Goal: Task Accomplishment & Management: Manage account settings

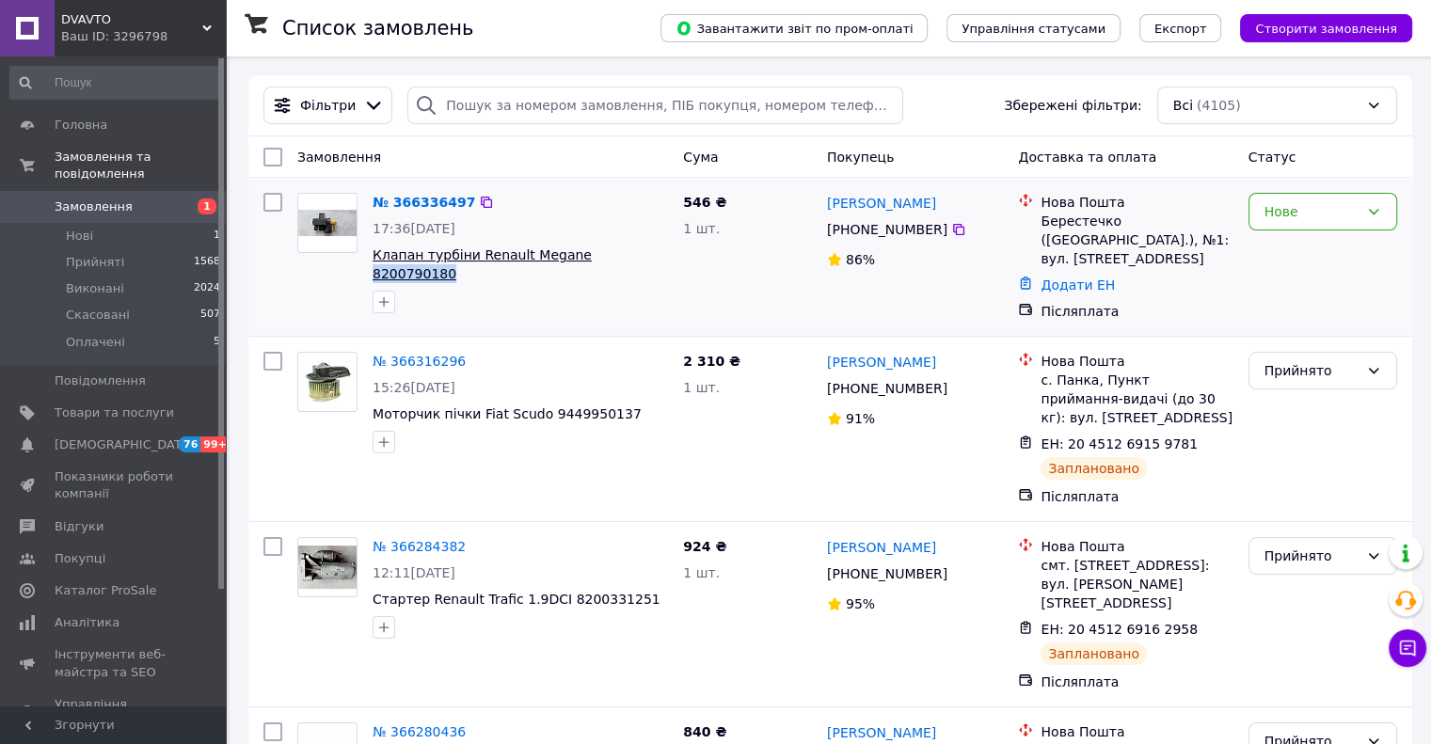
copy div "8200790180"
drag, startPoint x: 643, startPoint y: 266, endPoint x: 569, endPoint y: 261, distance: 73.6
click at [569, 261] on div "№ 366336497 17:36[DATE] Клапан турбіни Renault Megane 8200790180" at bounding box center [520, 252] width 311 height 135
click at [1314, 222] on div "Нове" at bounding box center [1312, 211] width 94 height 21
click at [1280, 253] on li "Прийнято" at bounding box center [1322, 253] width 147 height 34
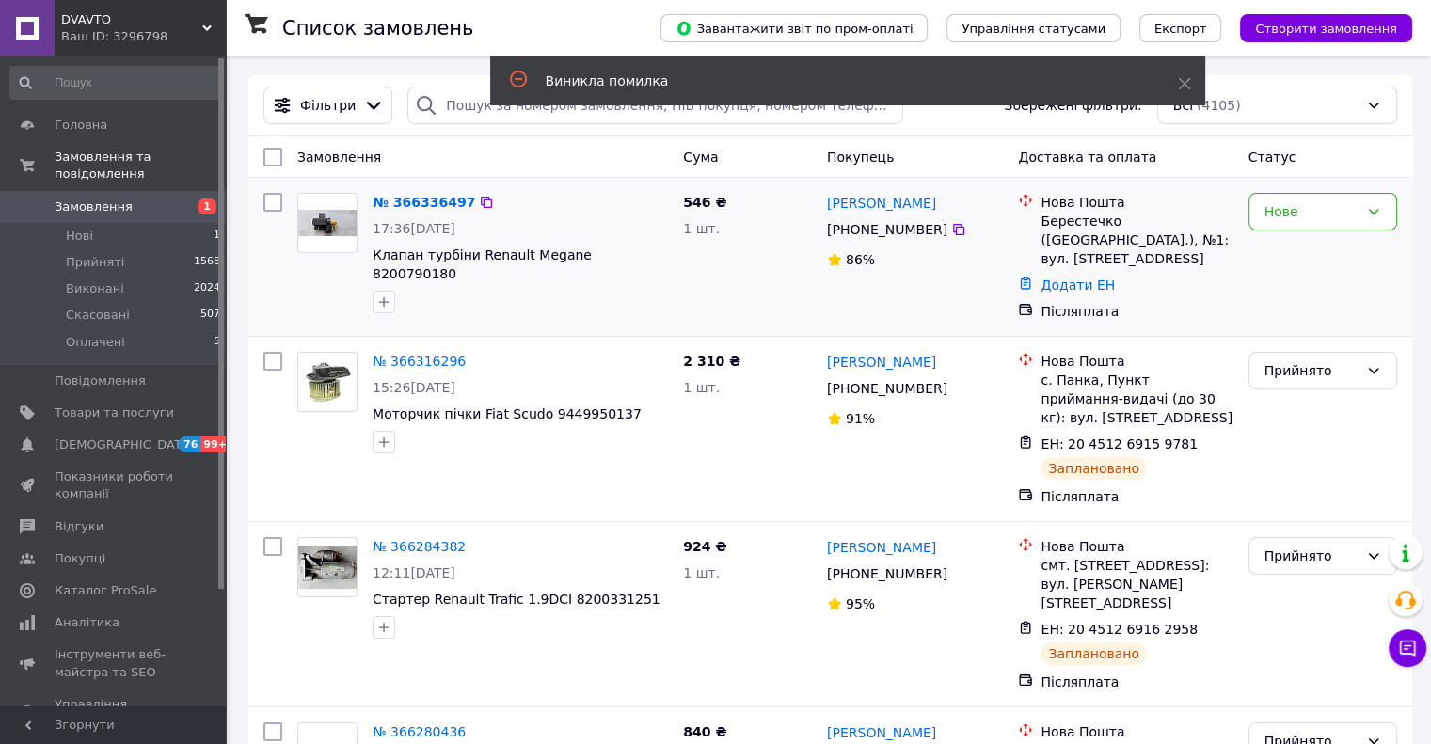
click at [310, 227] on img at bounding box center [327, 223] width 58 height 26
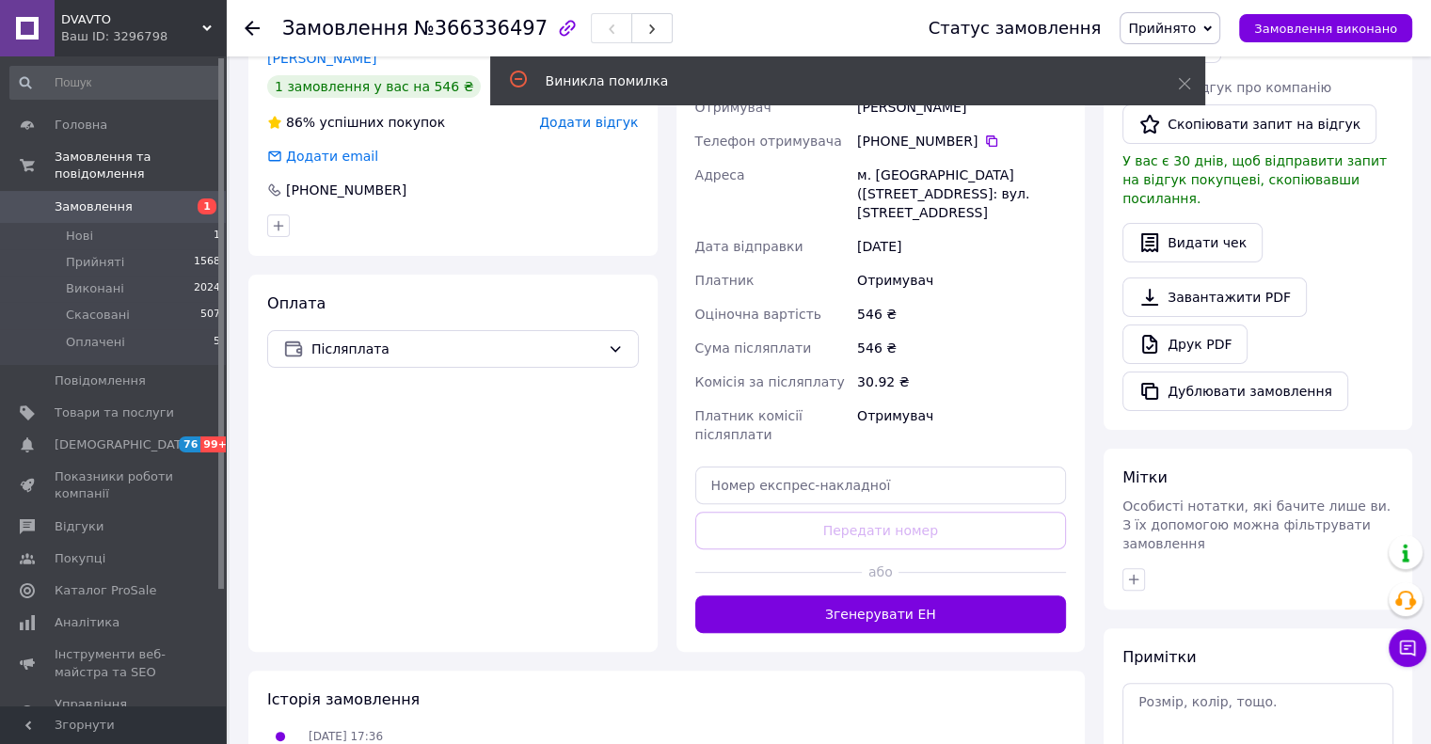
scroll to position [470, 0]
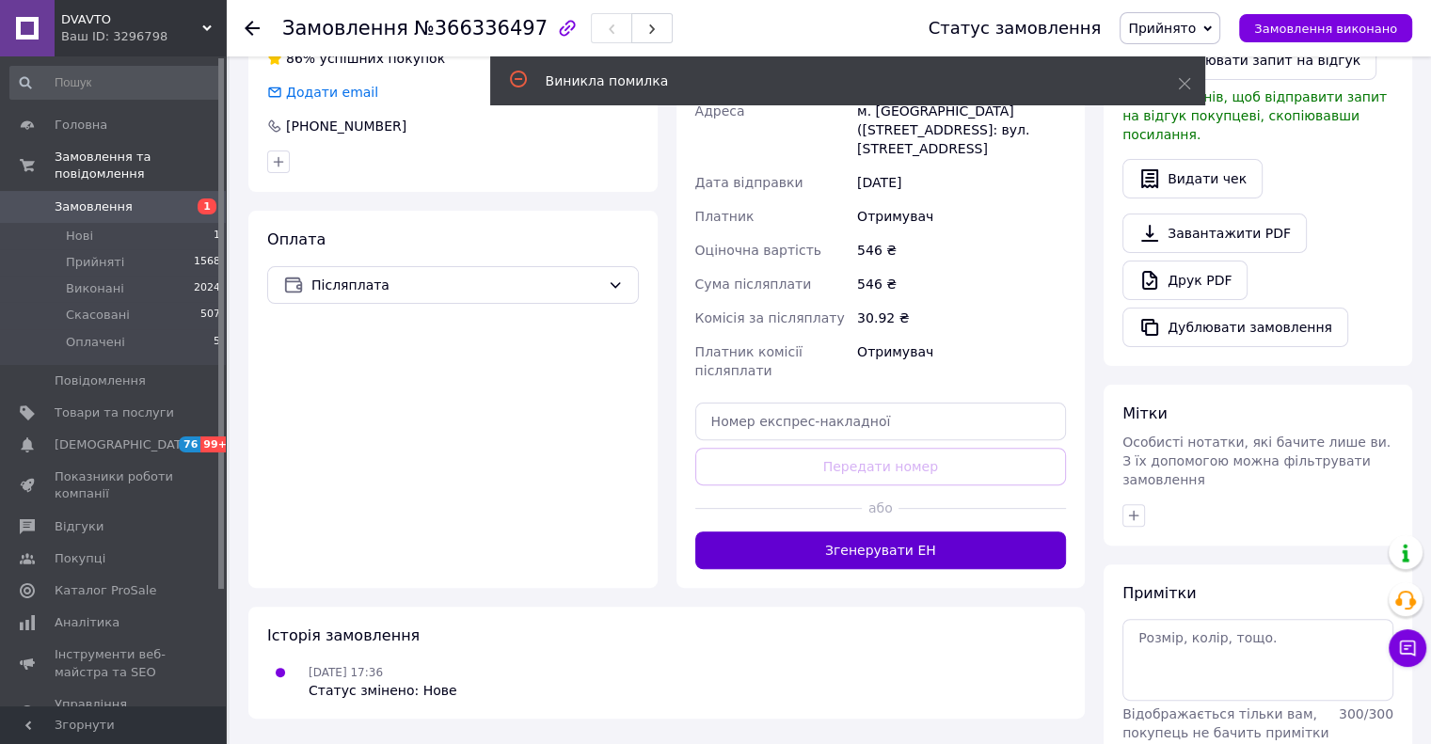
click at [875, 532] on button "Згенерувати ЕН" at bounding box center [881, 551] width 372 height 38
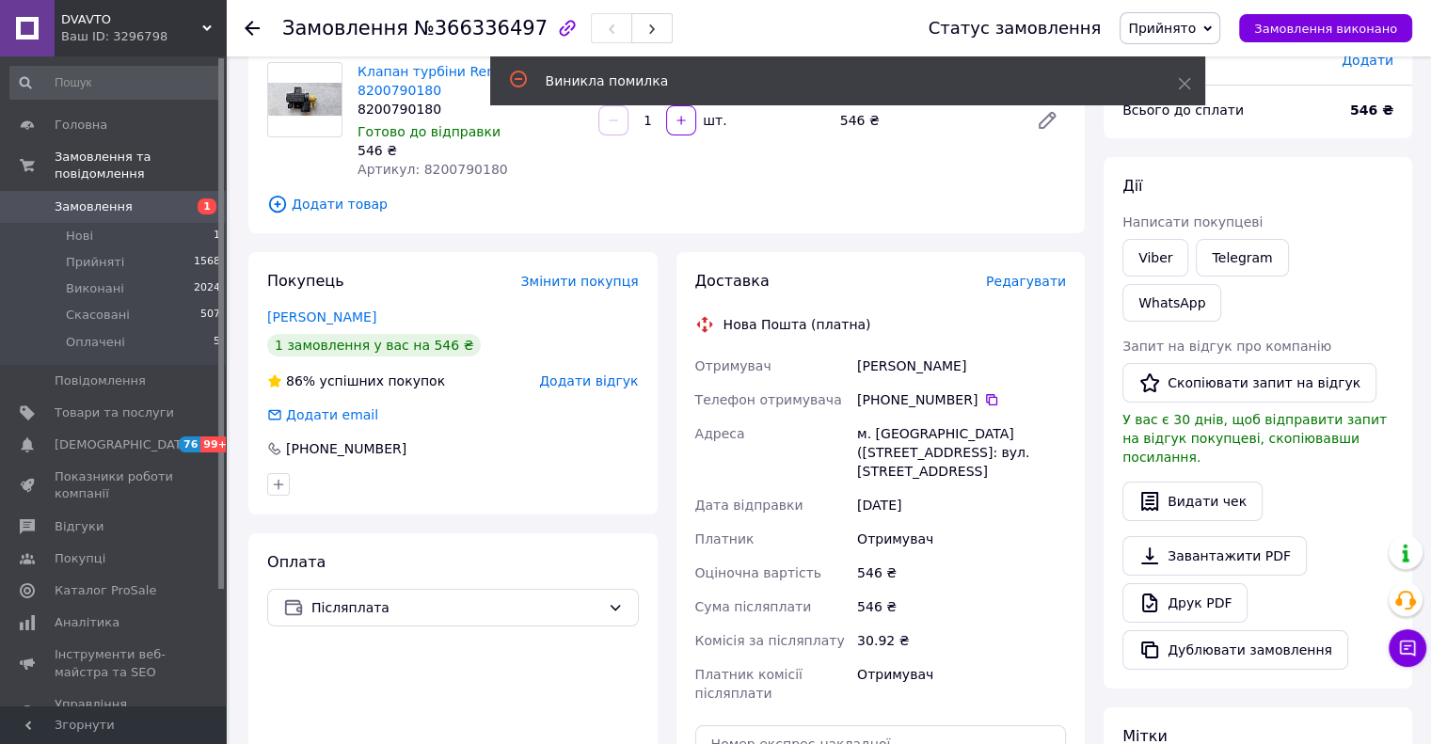
scroll to position [0, 0]
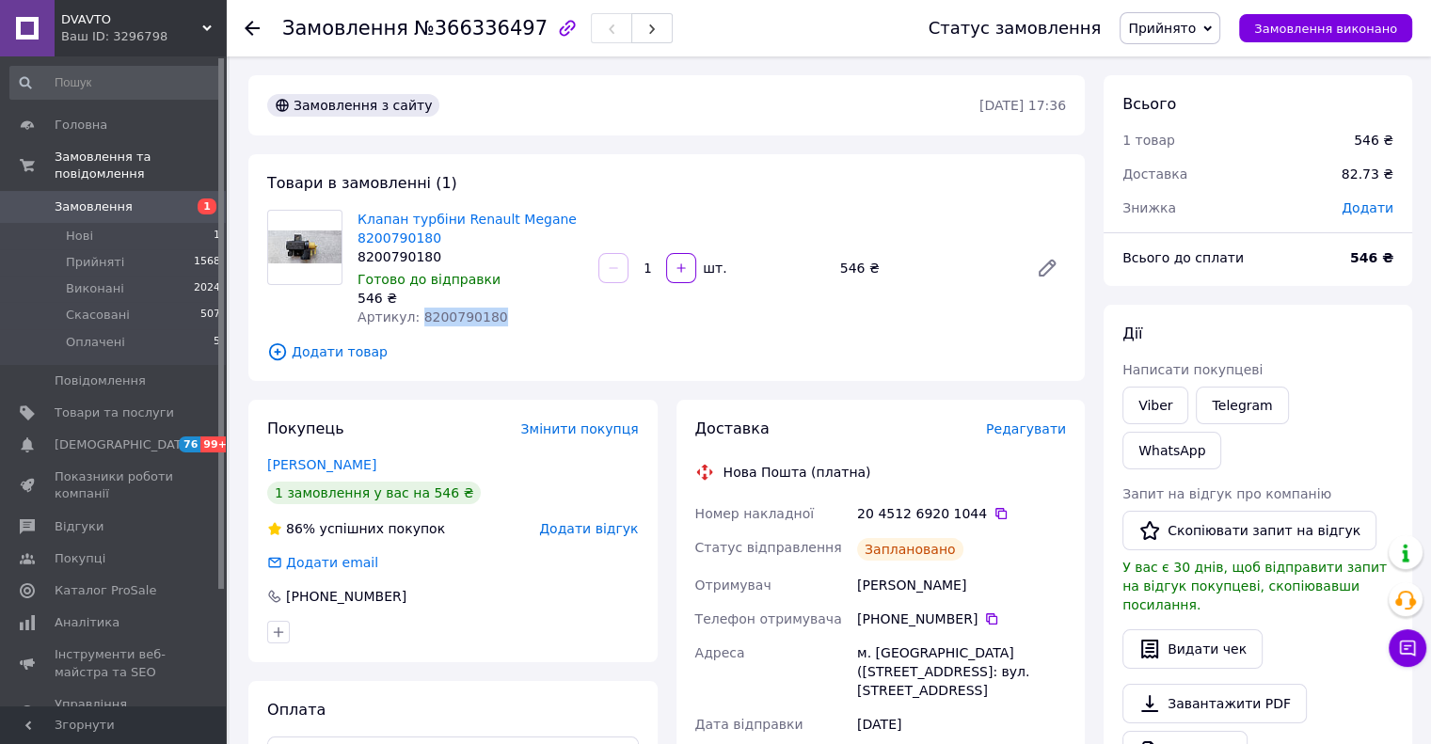
copy span "8200790180"
drag, startPoint x: 491, startPoint y: 327, endPoint x: 414, endPoint y: 317, distance: 77.7
click at [414, 317] on div "Клапан турбіни Renault Megane 8200790180 8200790180 Готово до відправки 546 ₴ А…" at bounding box center [470, 268] width 241 height 124
click at [260, 33] on div at bounding box center [264, 28] width 38 height 56
click at [253, 33] on icon at bounding box center [252, 28] width 15 height 15
